Goal: Find specific page/section: Find specific page/section

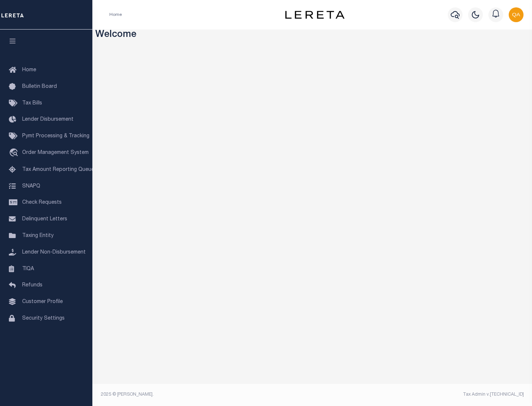
click at [46, 269] on link "TIQA" at bounding box center [46, 269] width 92 height 17
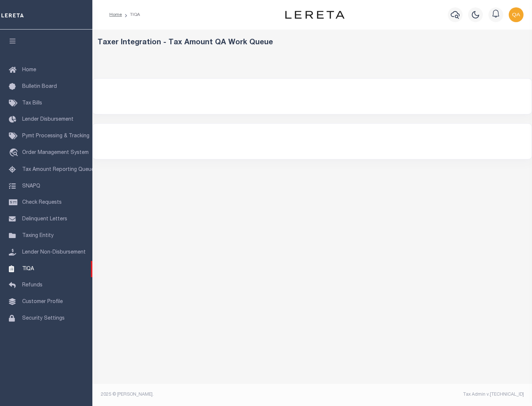
select select "200"
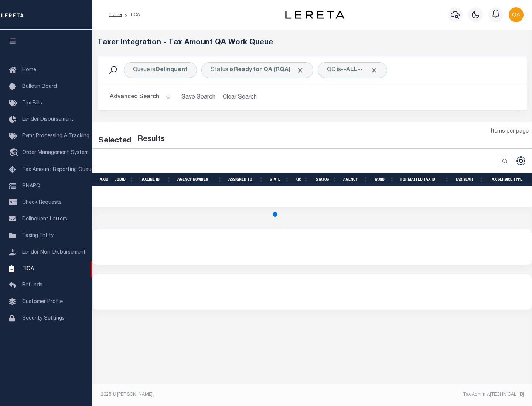
select select "200"
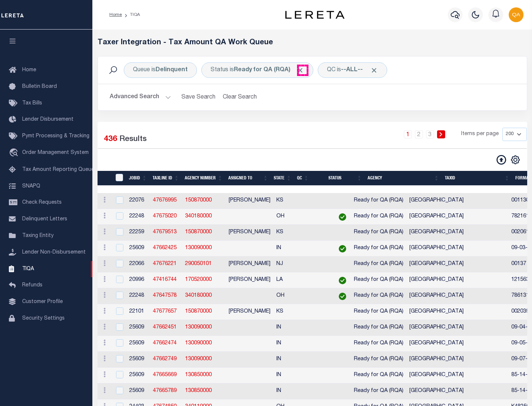
click at [302, 70] on span "Click to Remove" at bounding box center [300, 70] width 8 height 8
